Goal: Task Accomplishment & Management: Manage account settings

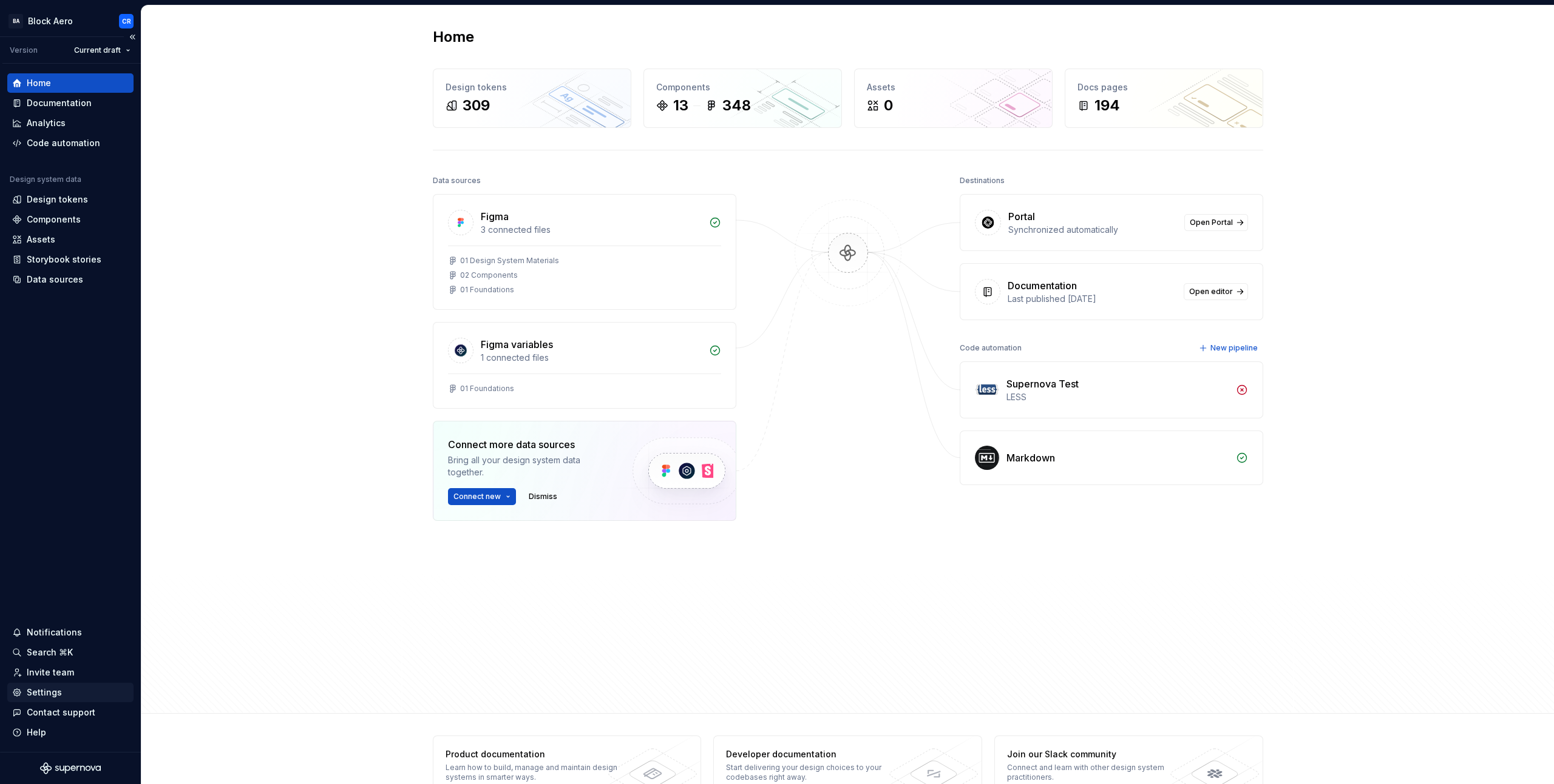
click at [71, 697] on div "Settings" at bounding box center [70, 693] width 117 height 12
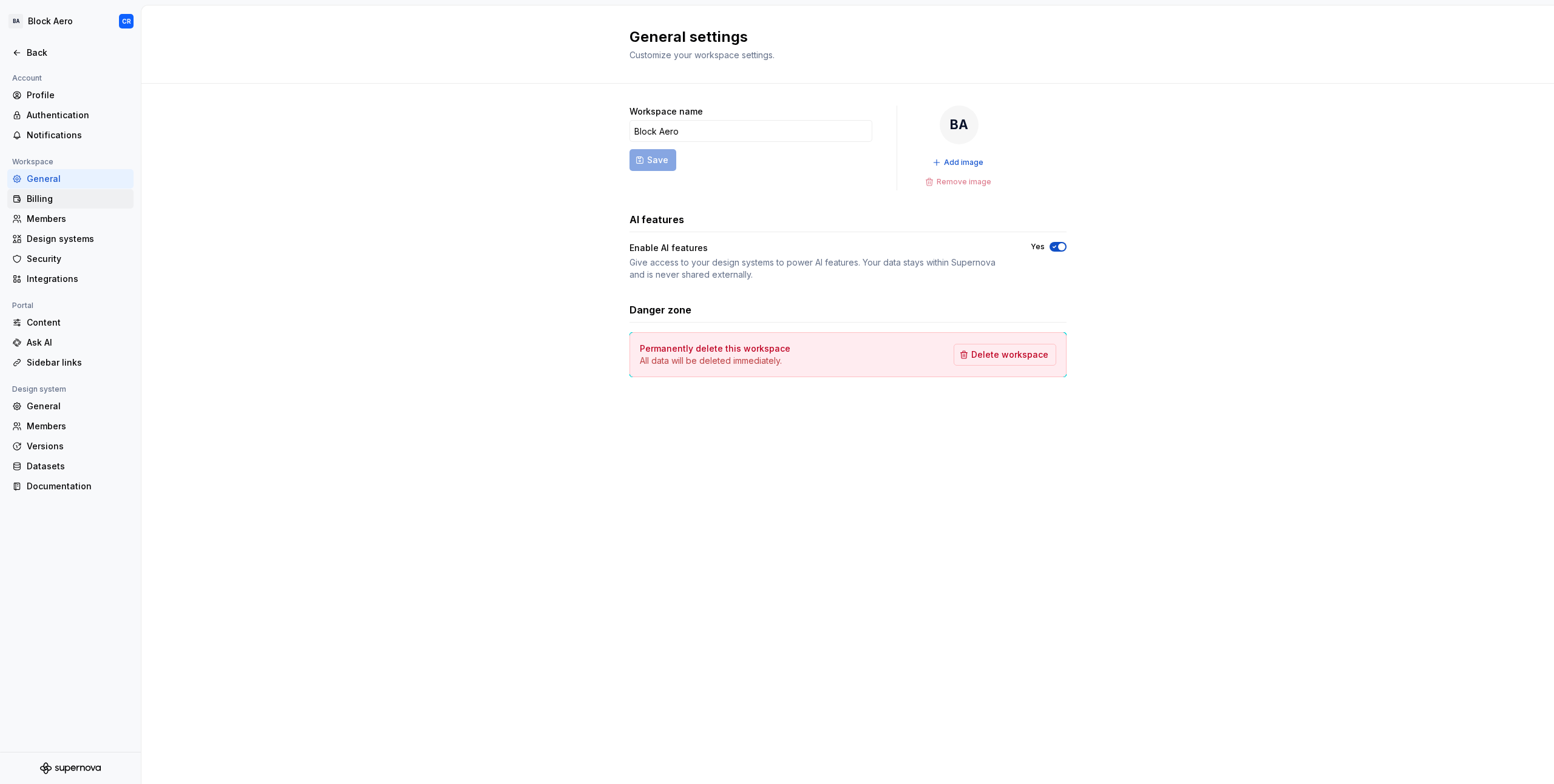
click at [94, 199] on div "Billing" at bounding box center [77, 199] width 102 height 12
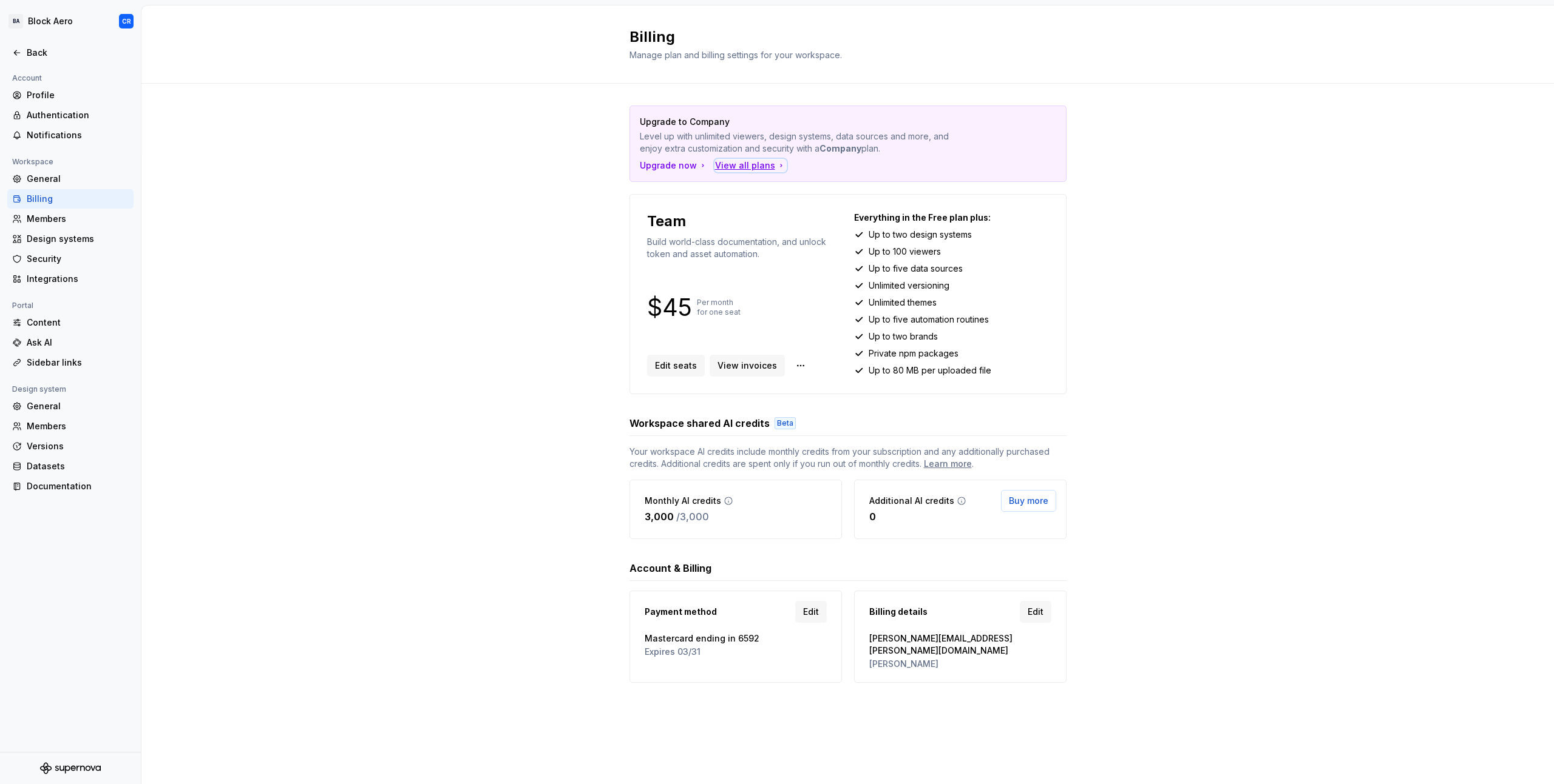
click at [741, 167] on div "View all plans" at bounding box center [750, 166] width 71 height 12
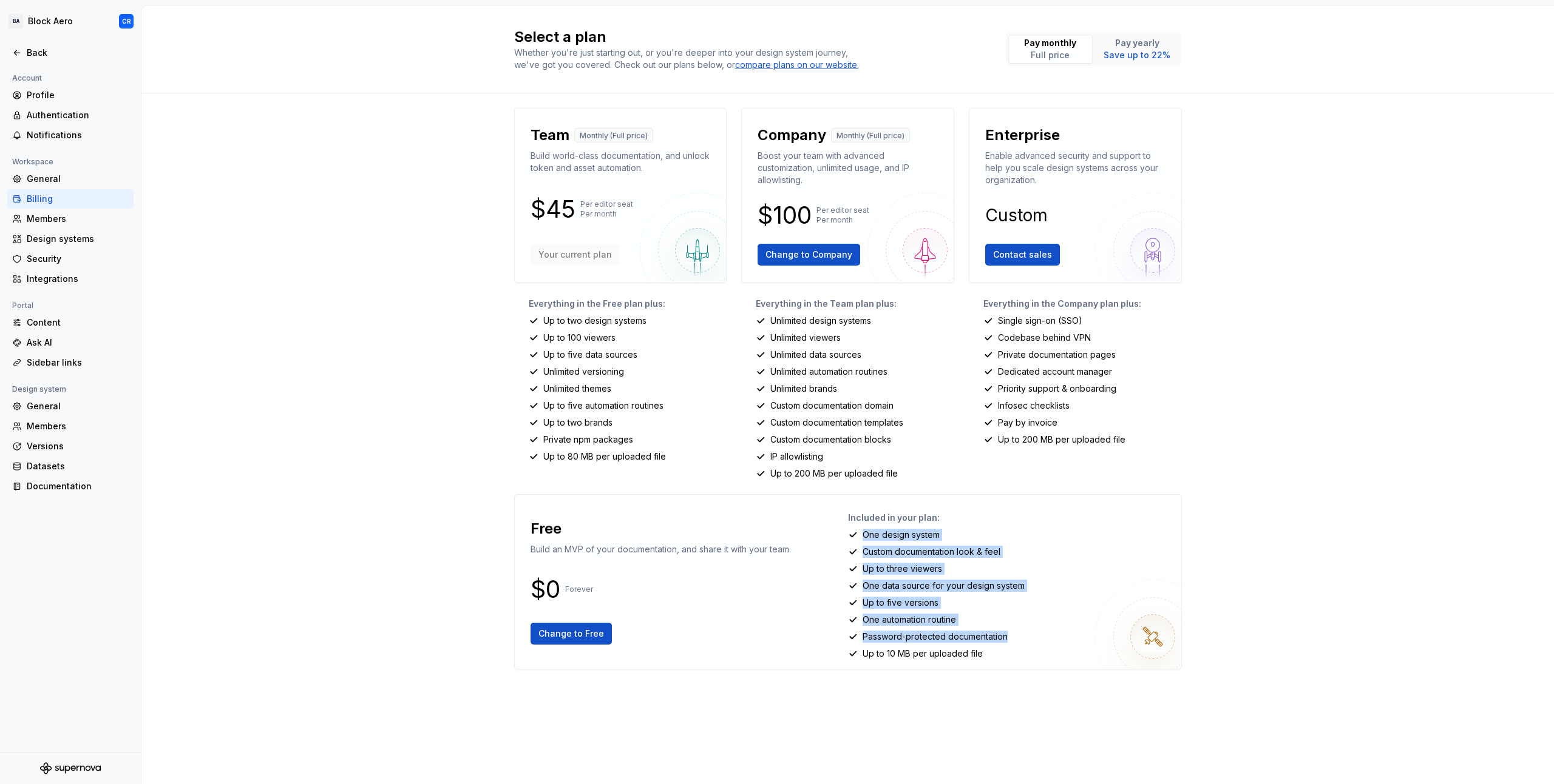
drag, startPoint x: 1065, startPoint y: 588, endPoint x: 1006, endPoint y: 638, distance: 77.3
click at [1006, 638] on div "Included in your plan: One design system Custom documentation look & feel Up to…" at bounding box center [1010, 582] width 324 height 155
click at [1006, 638] on p "Password-protected documentation" at bounding box center [935, 637] width 145 height 12
click at [1175, 639] on img at bounding box center [1153, 637] width 116 height 116
click at [1151, 15] on div "Select a plan Whether you're just starting out, or you're deeper into your desi…" at bounding box center [847, 50] width 1412 height 88
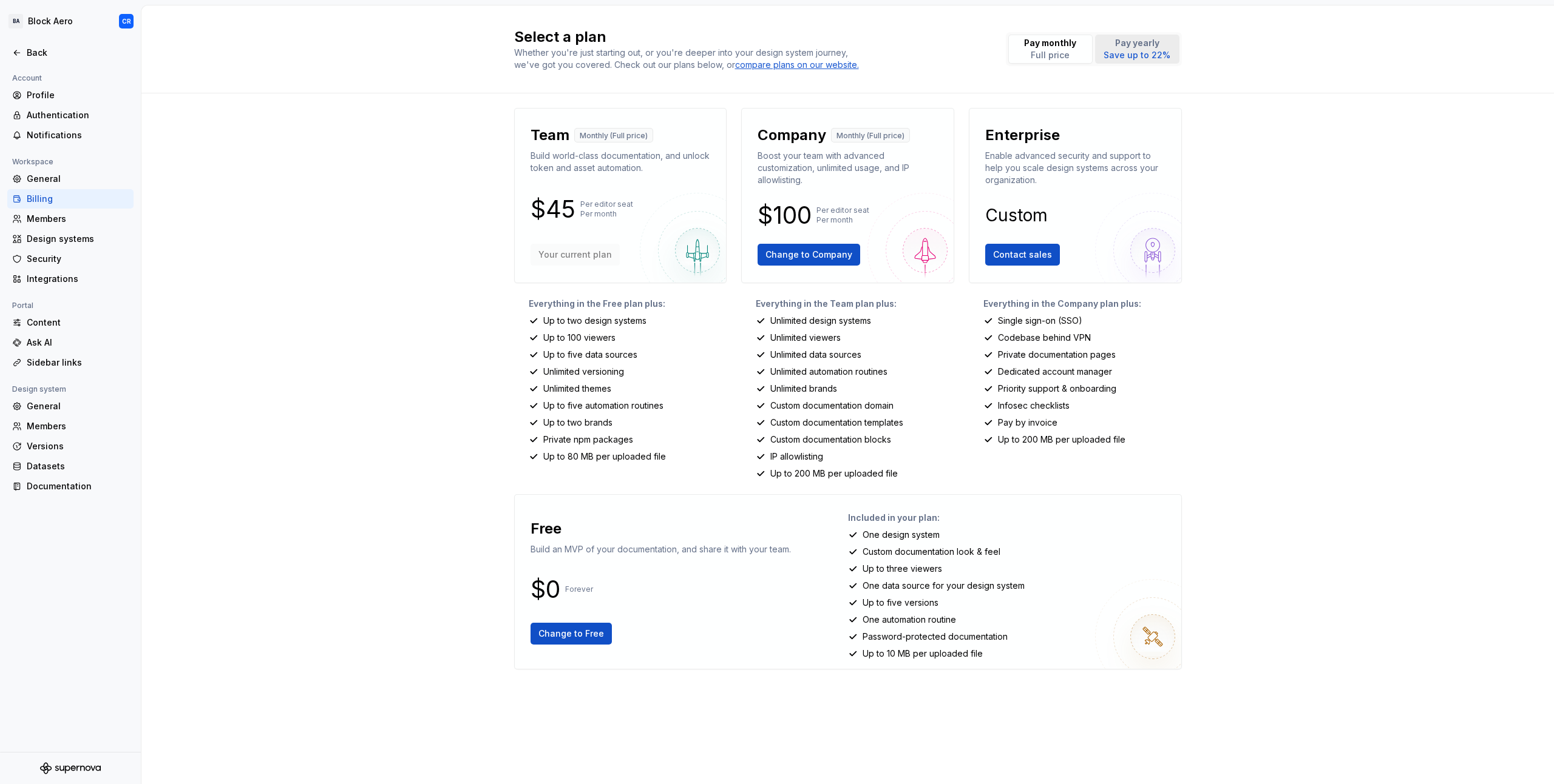
click at [1154, 39] on p "Pay yearly" at bounding box center [1136, 43] width 67 height 12
click at [1039, 55] on p "Full price" at bounding box center [1049, 55] width 52 height 12
click at [1143, 60] on p "Save up to 22%" at bounding box center [1136, 55] width 67 height 12
click at [1015, 56] on button "Pay monthly Full price" at bounding box center [1050, 49] width 84 height 29
click at [60, 210] on div "Members" at bounding box center [70, 220] width 126 height 20
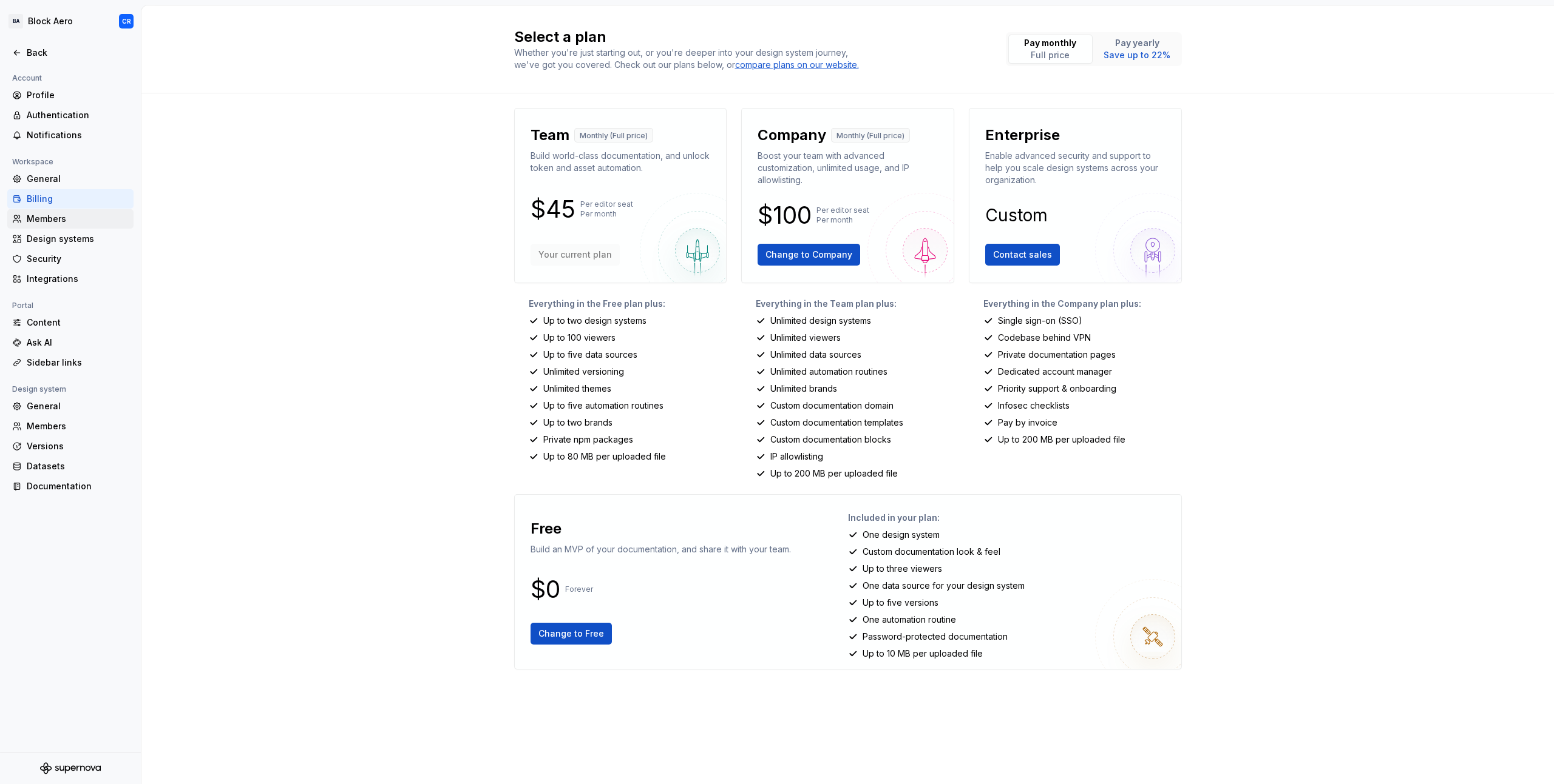
click at [61, 219] on div "Members" at bounding box center [77, 219] width 102 height 12
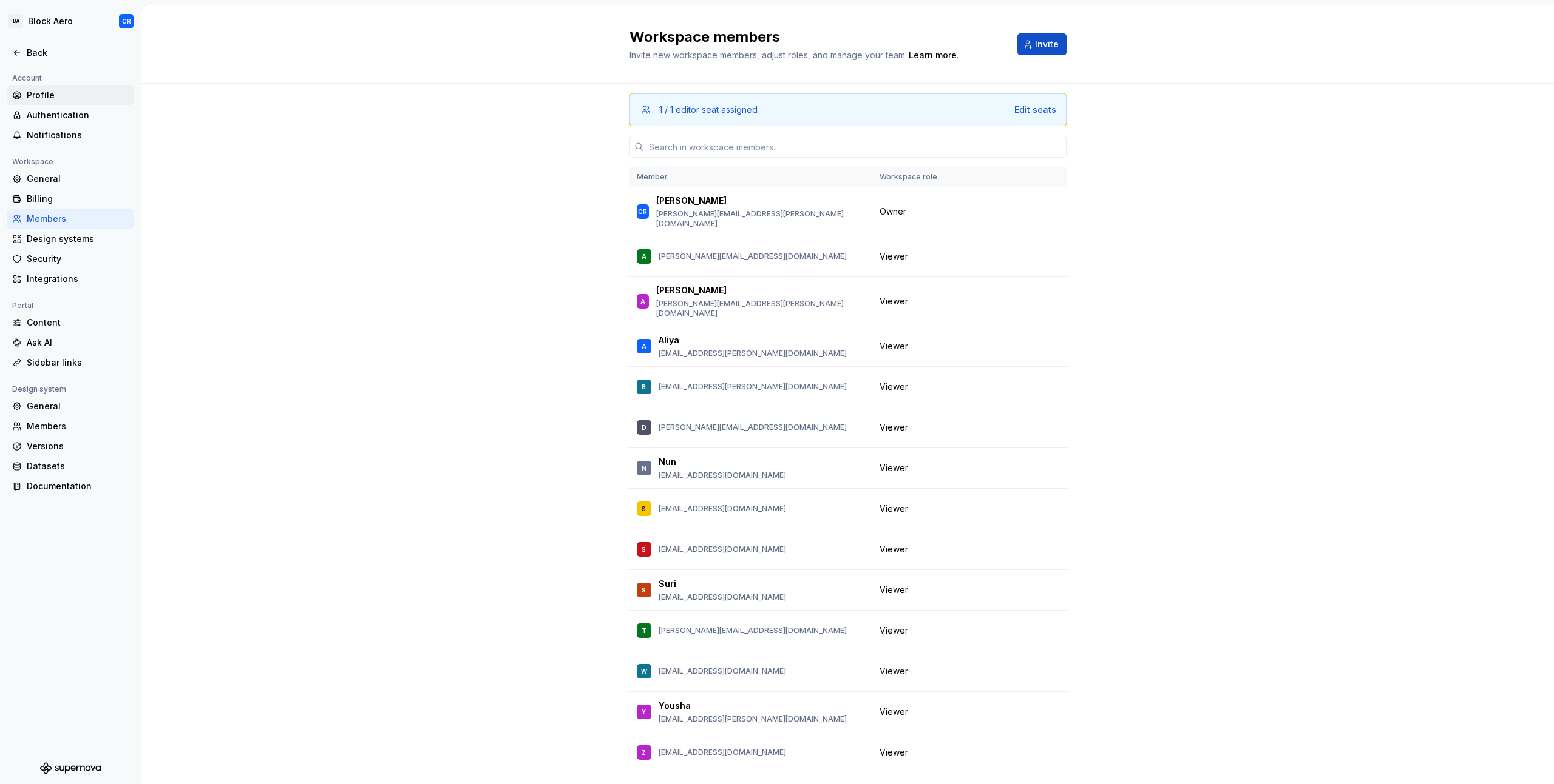
click at [66, 98] on div "Profile" at bounding box center [77, 95] width 102 height 12
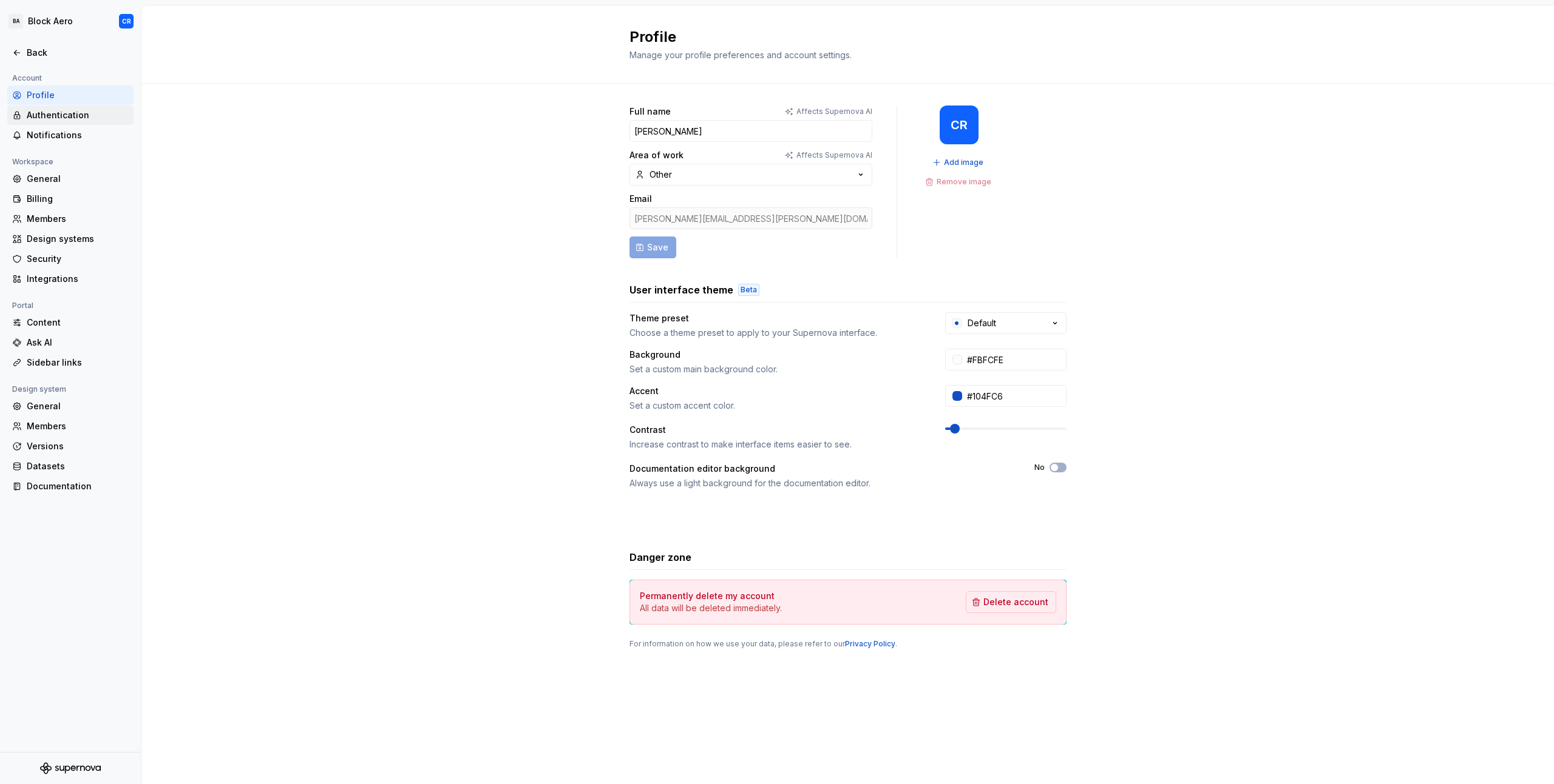
click at [70, 116] on div "Authentication" at bounding box center [77, 115] width 102 height 12
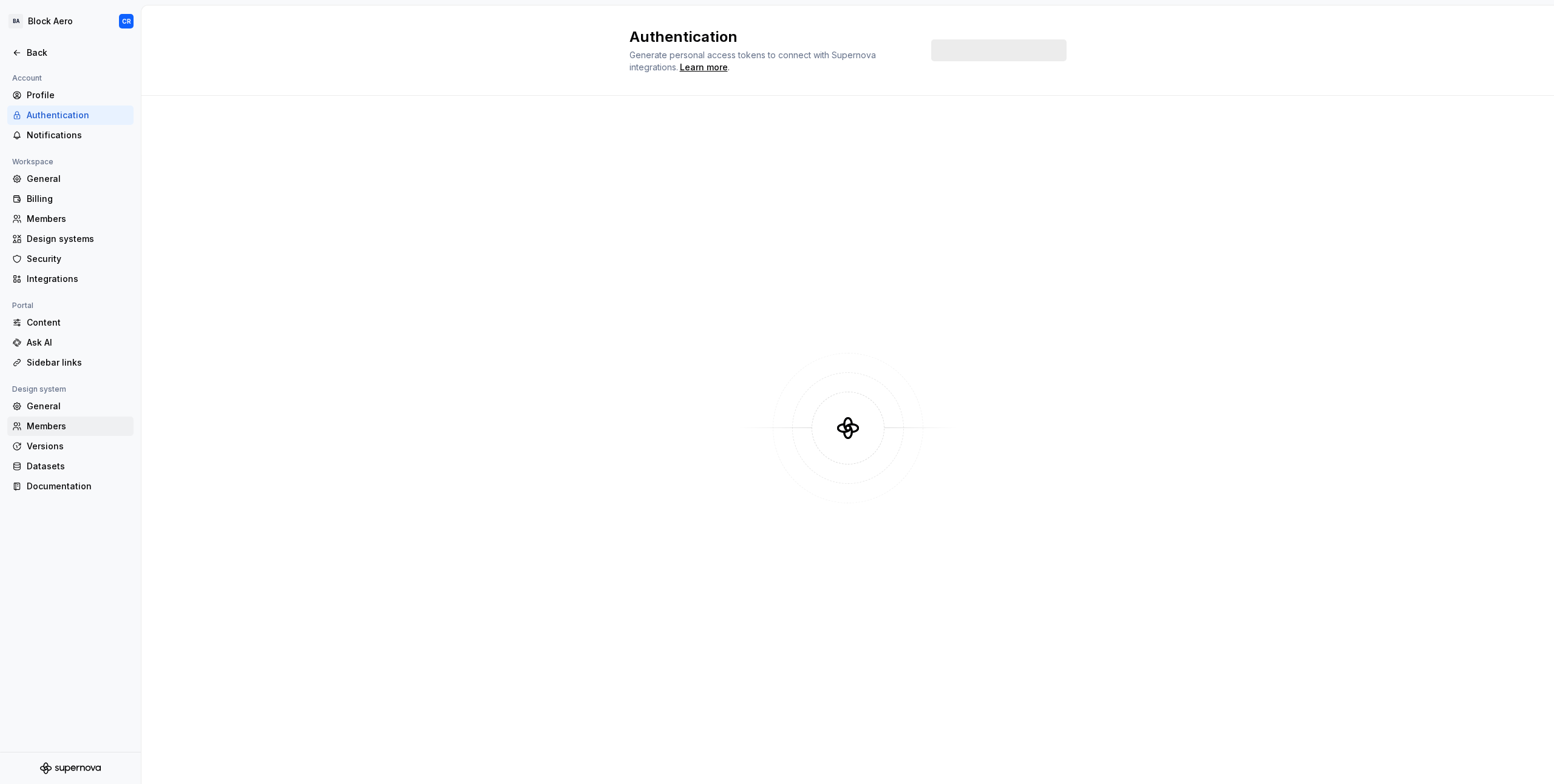
drag, startPoint x: 71, startPoint y: 426, endPoint x: 71, endPoint y: 416, distance: 10.0
click at [71, 426] on div "Members" at bounding box center [77, 426] width 102 height 12
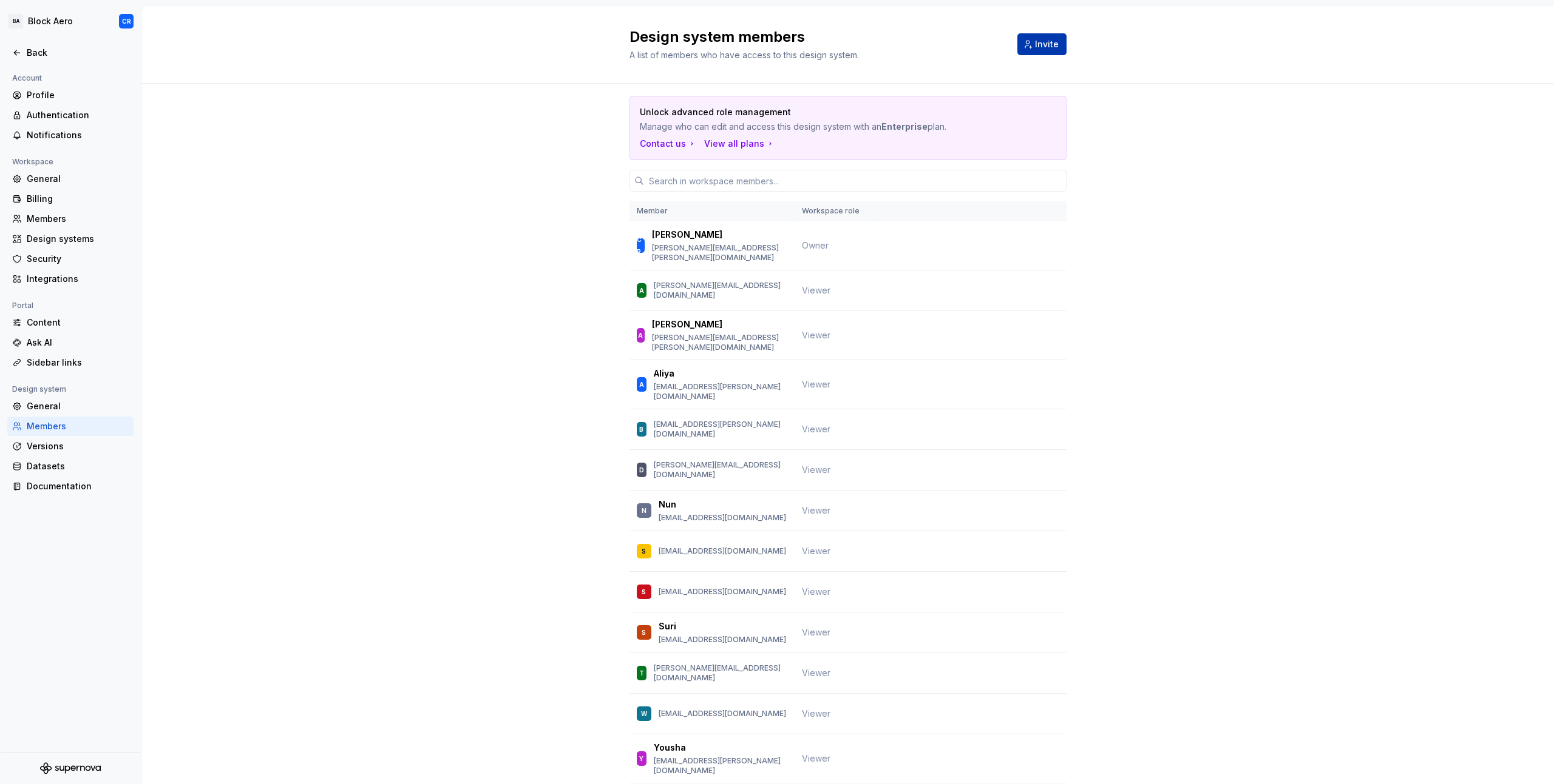
click at [1045, 39] on span "Invite" at bounding box center [1046, 44] width 24 height 12
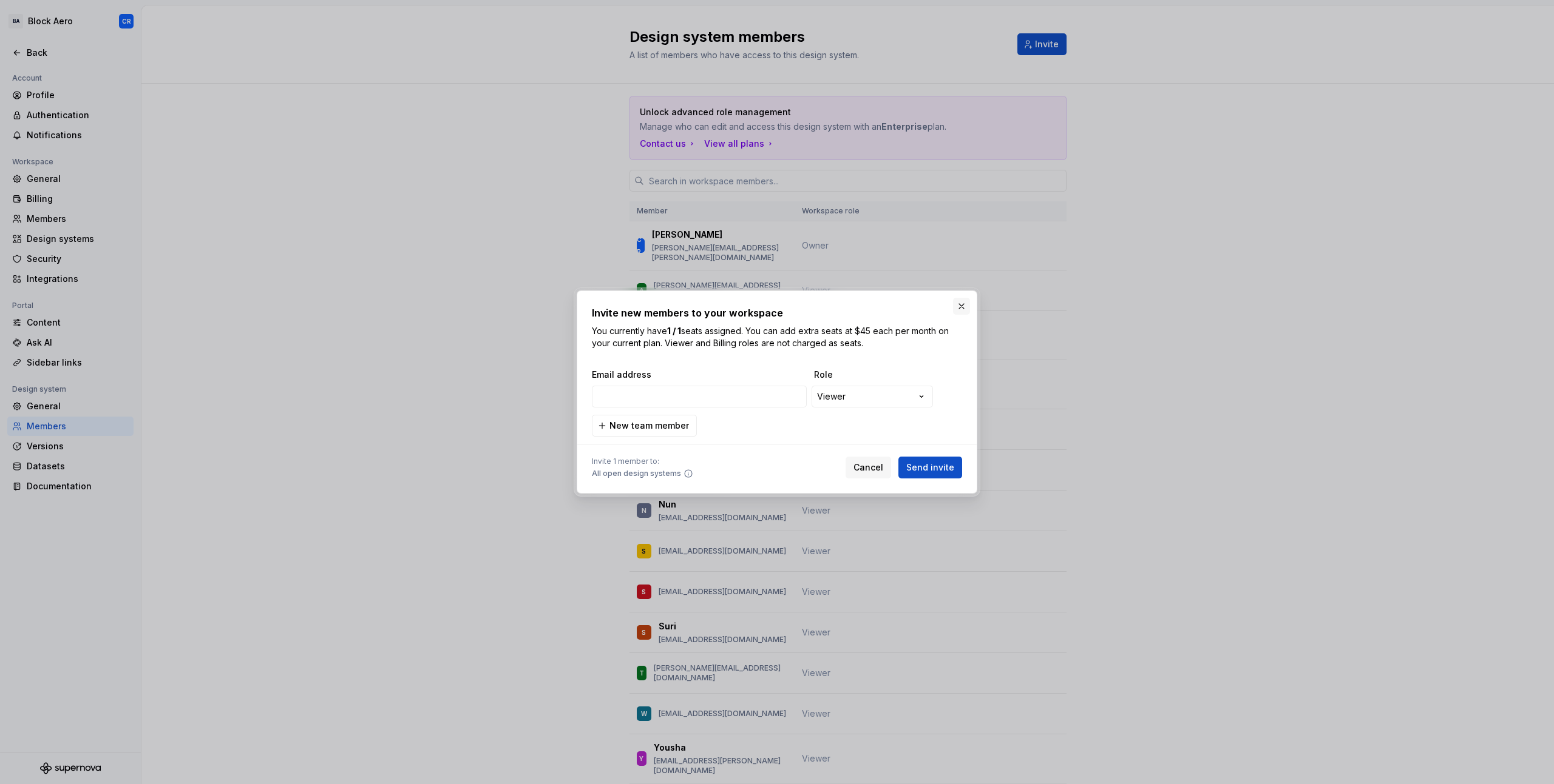
click at [961, 311] on button "button" at bounding box center [961, 306] width 17 height 17
